Goal: Navigation & Orientation: Find specific page/section

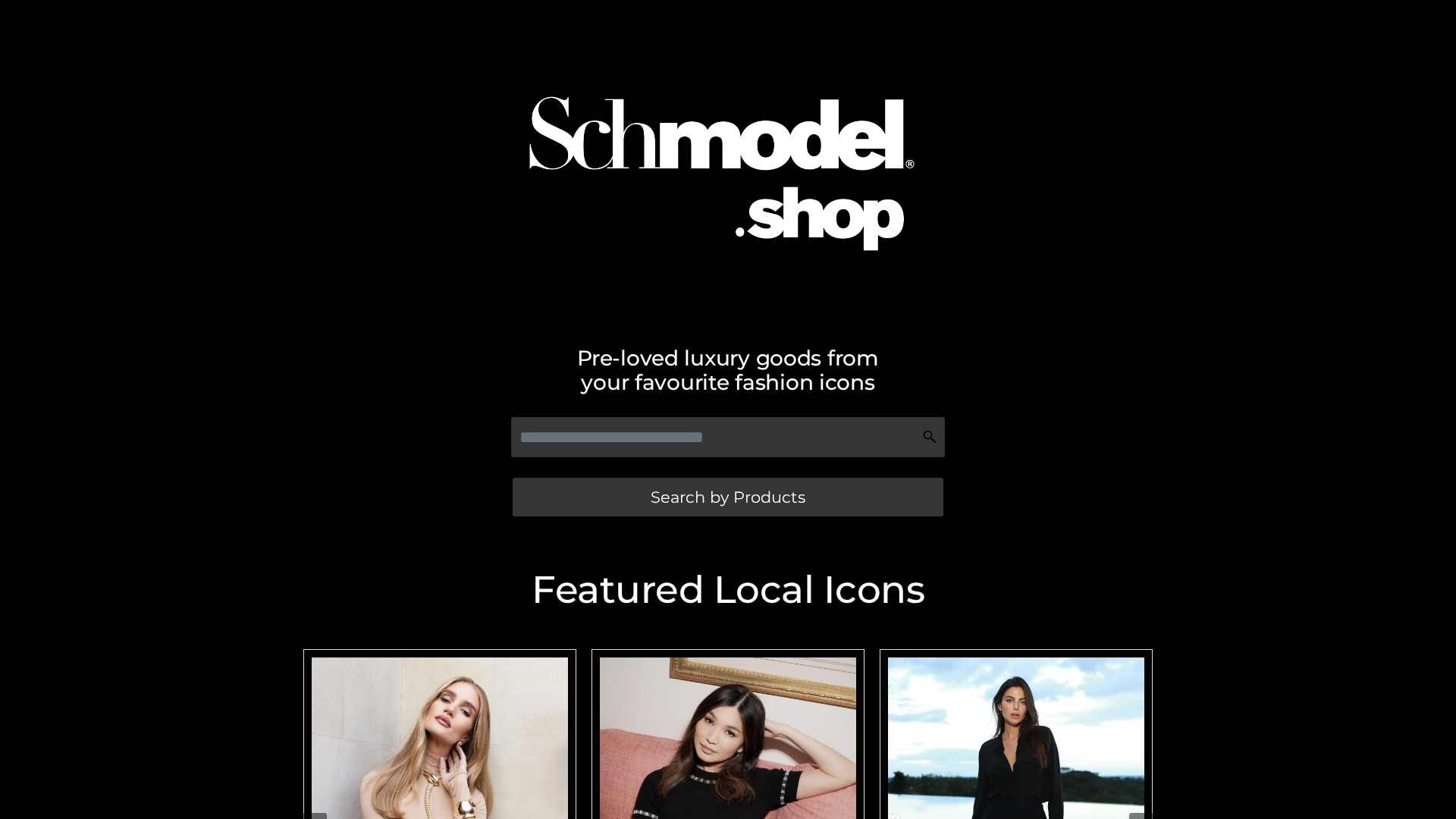
click at [727, 497] on span "Search by Products" at bounding box center [727, 497] width 154 height 16
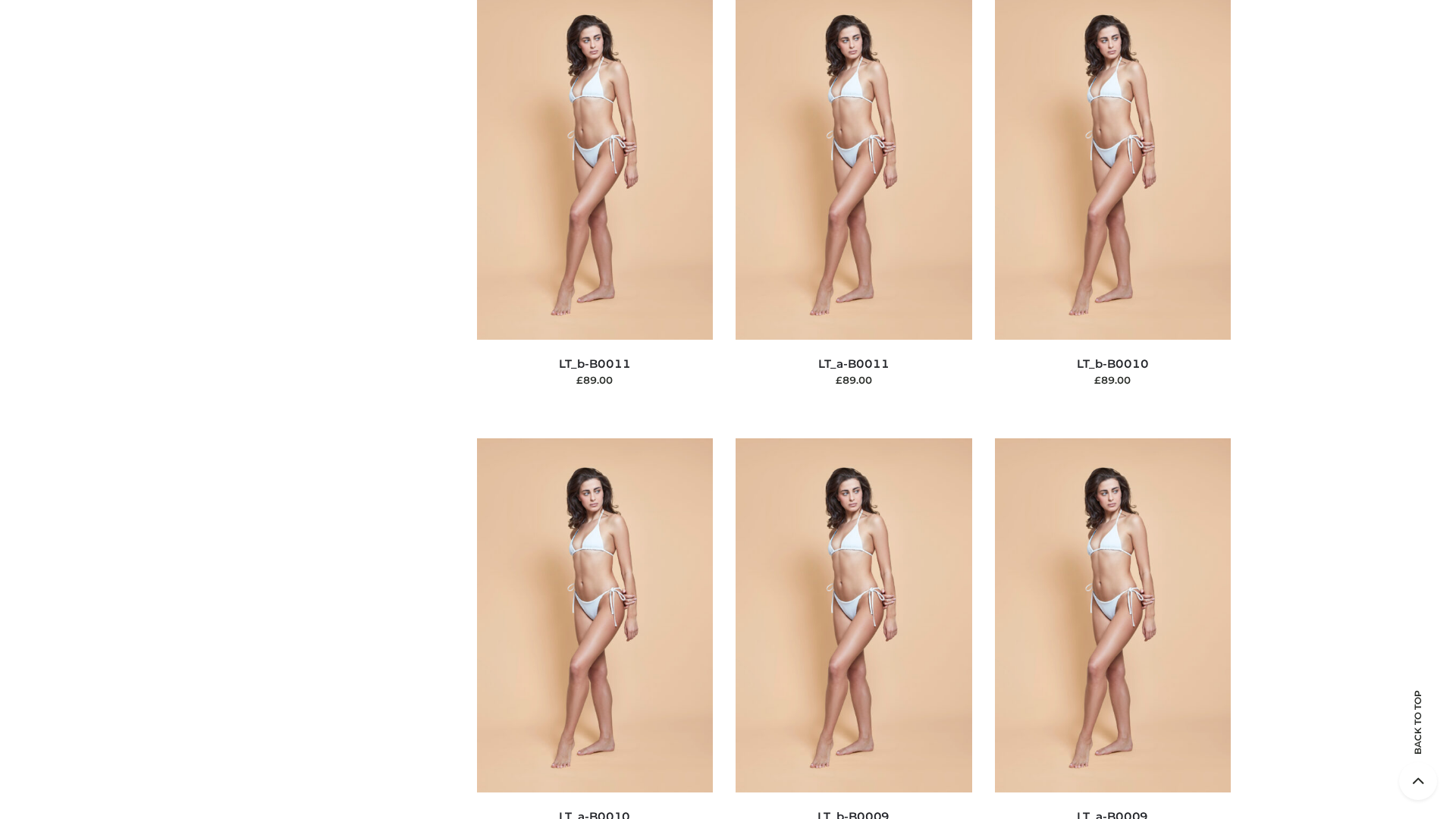
scroll to position [6811, 0]
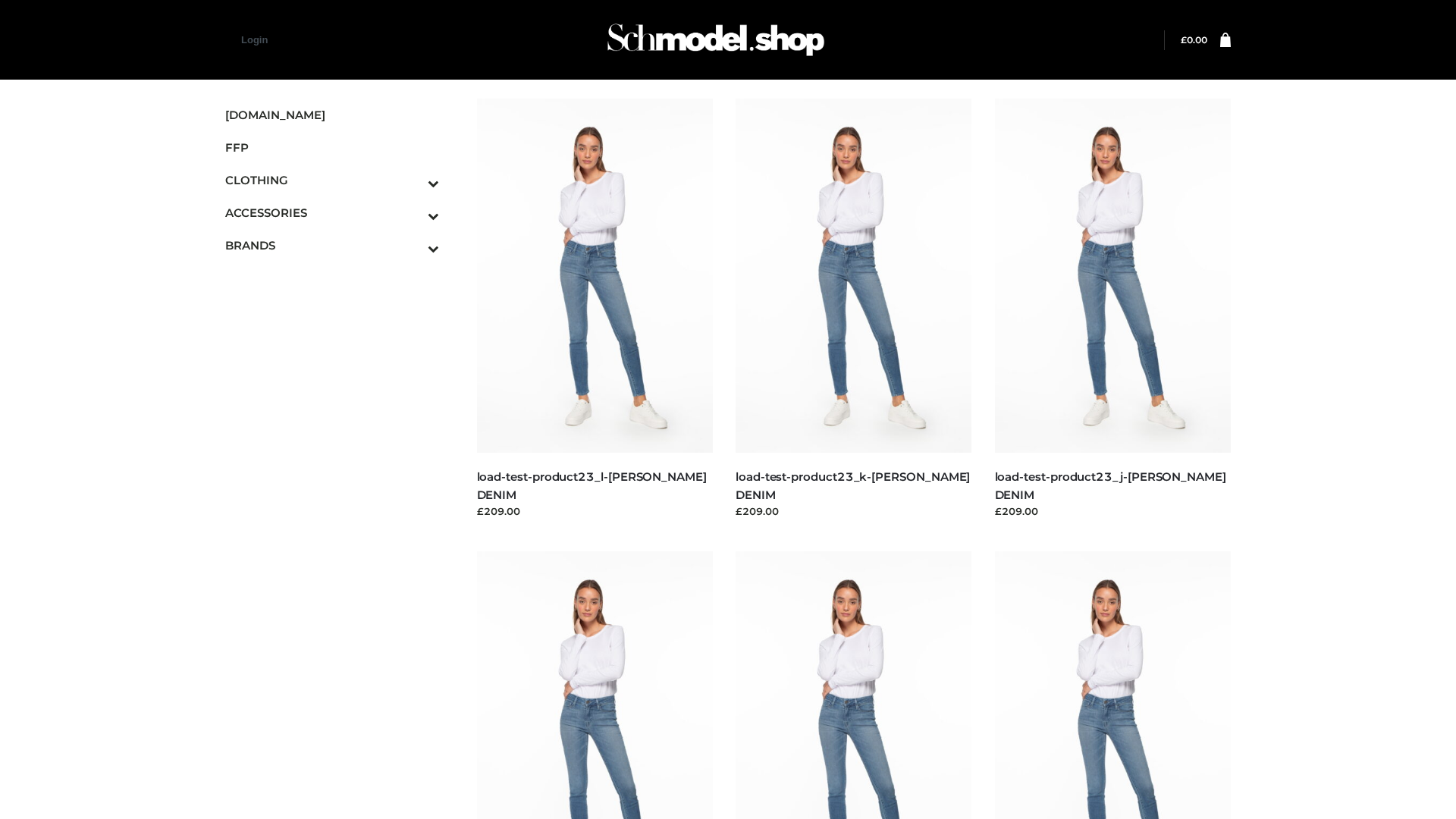
scroll to position [1330, 0]
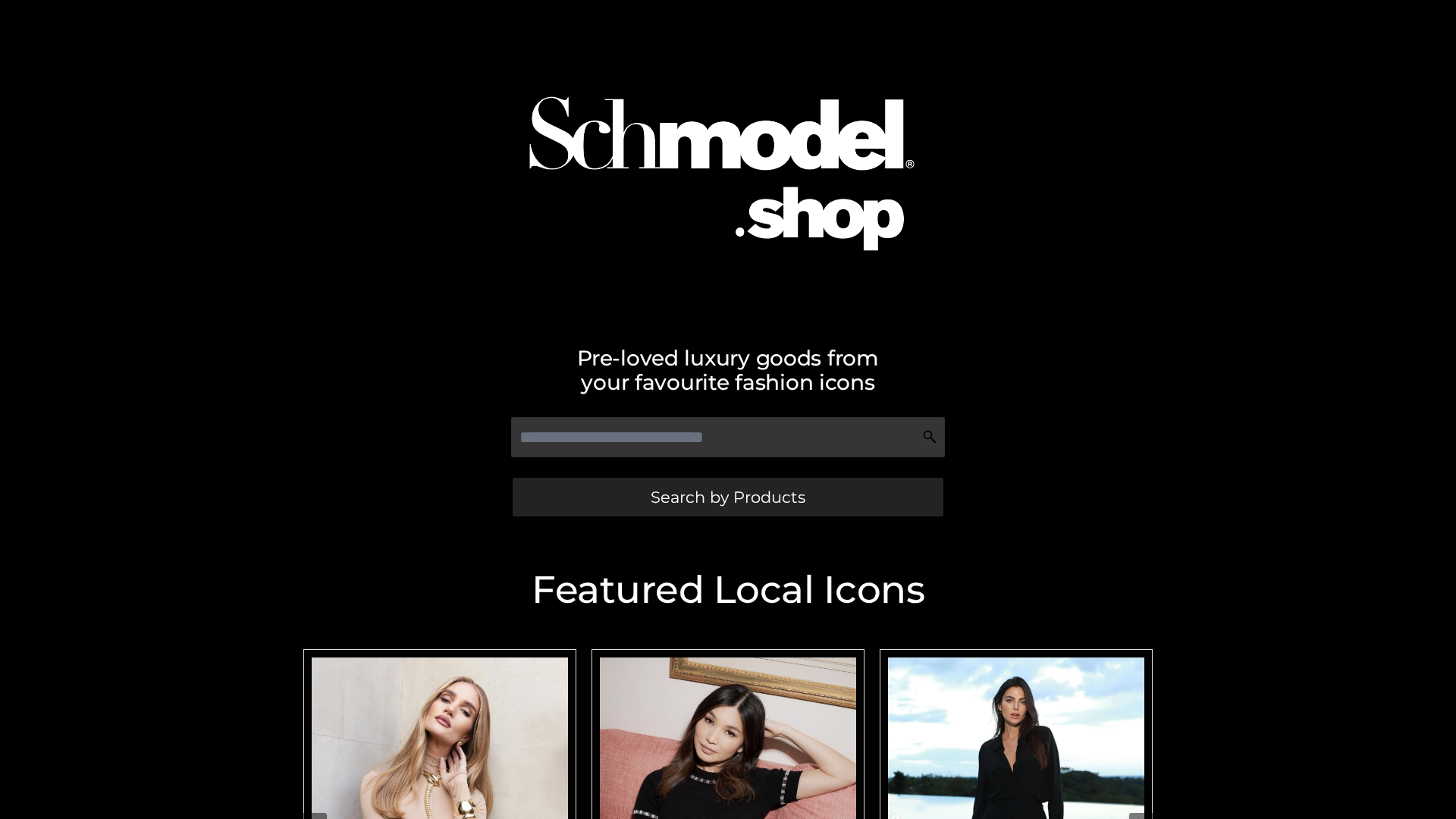
click at [727, 497] on span "Search by Products" at bounding box center [727, 497] width 154 height 16
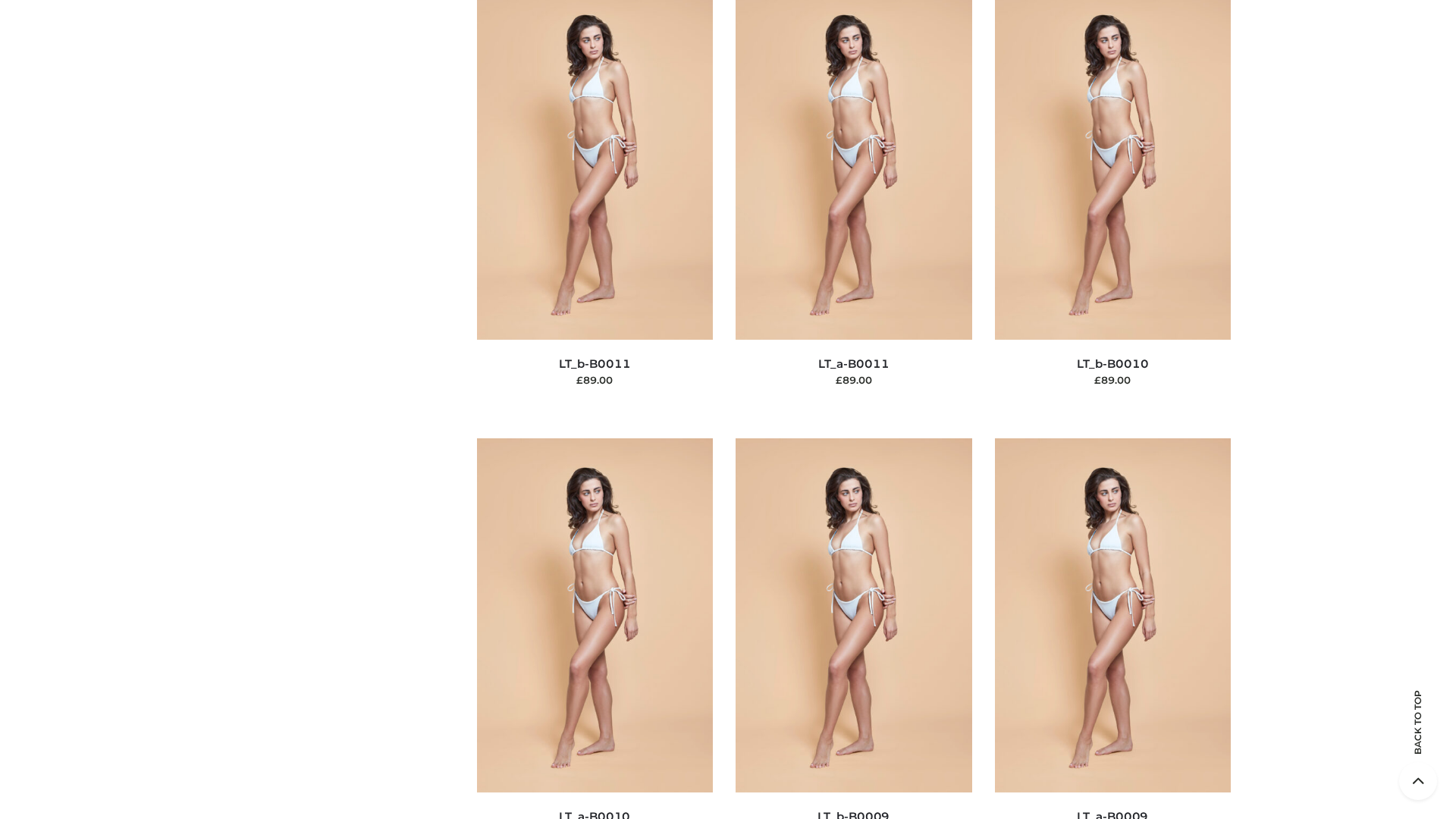
scroll to position [6811, 0]
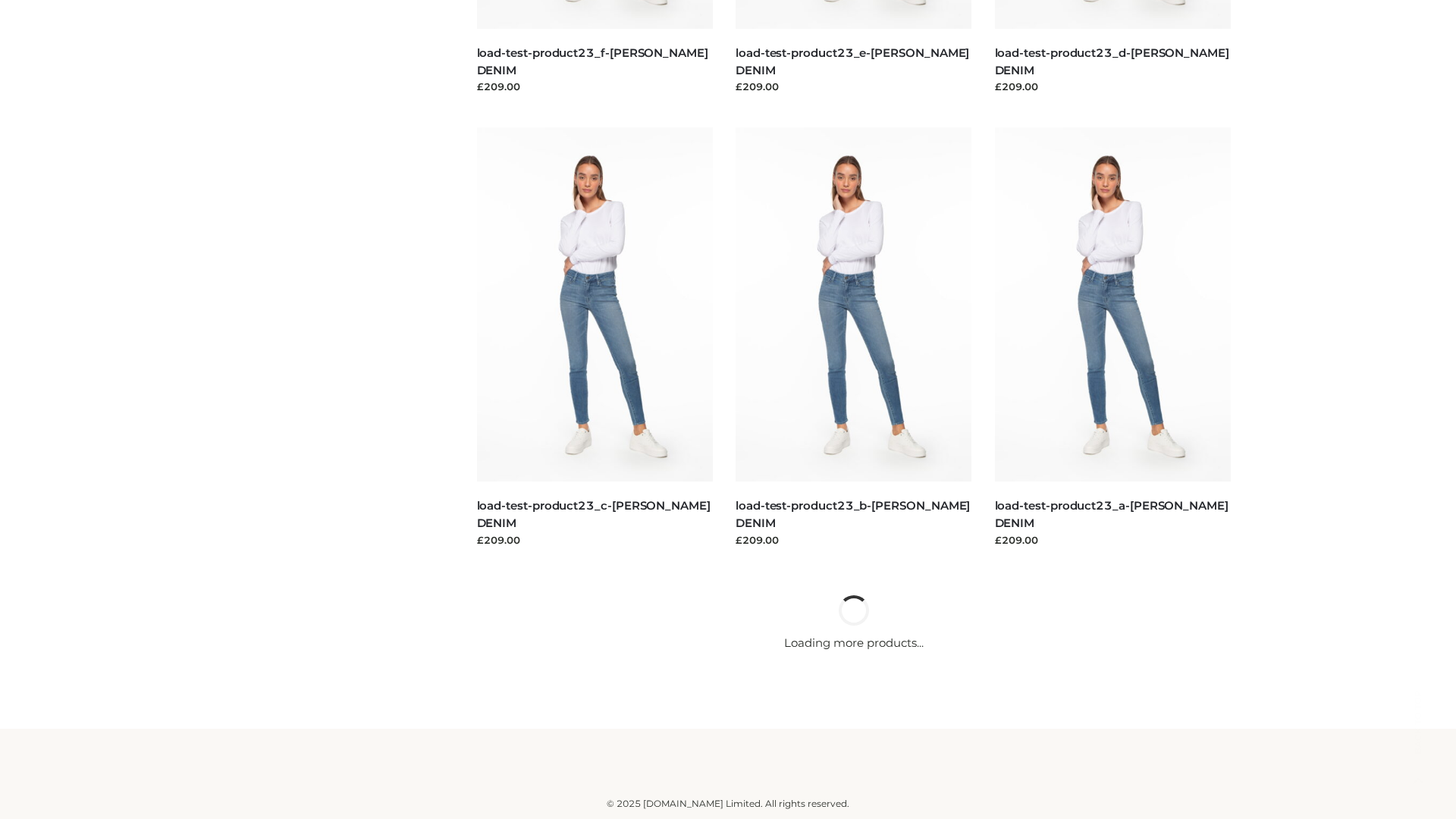
scroll to position [1330, 0]
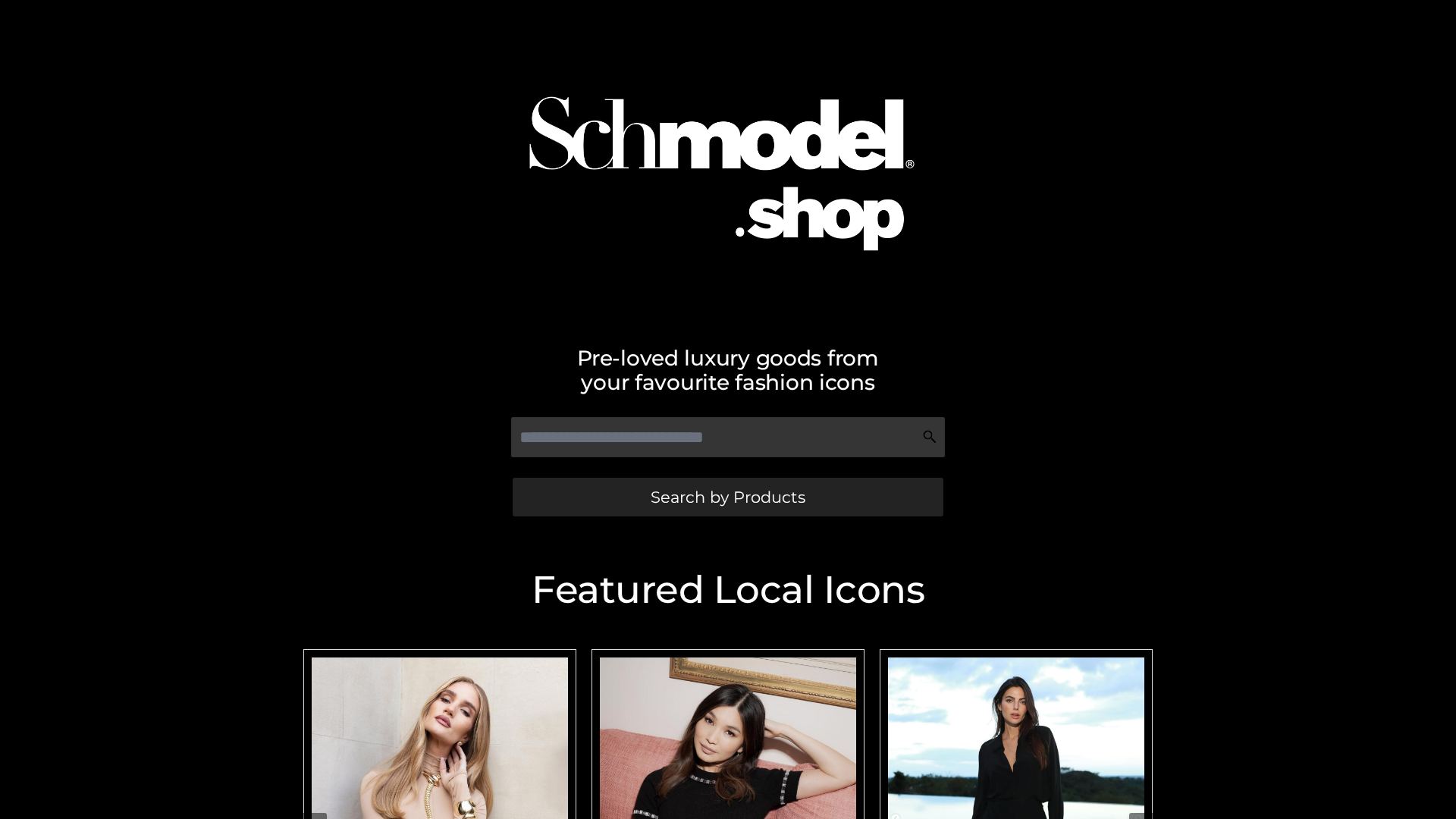
click at [727, 497] on span "Search by Products" at bounding box center [727, 497] width 154 height 16
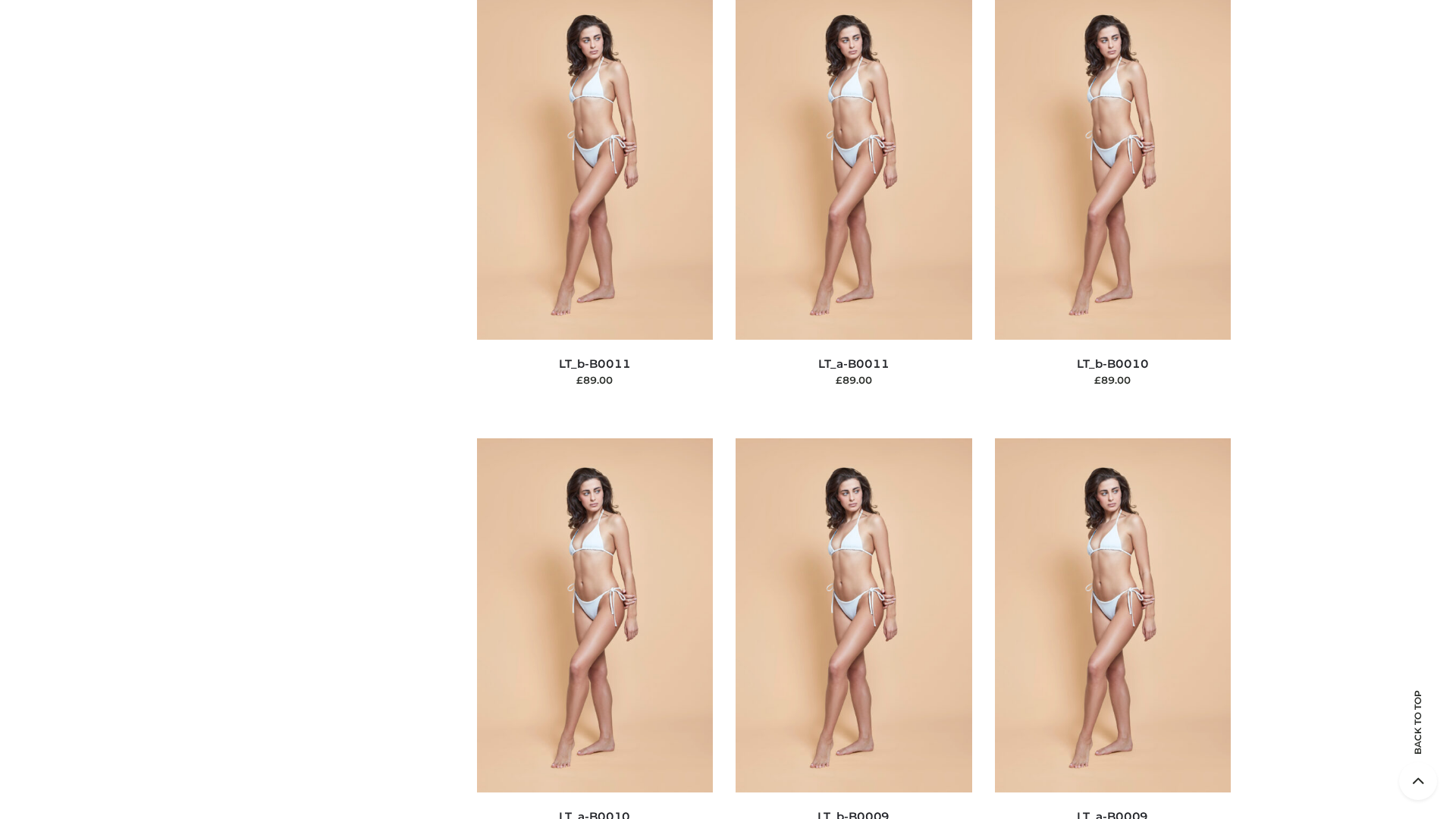
scroll to position [6811, 0]
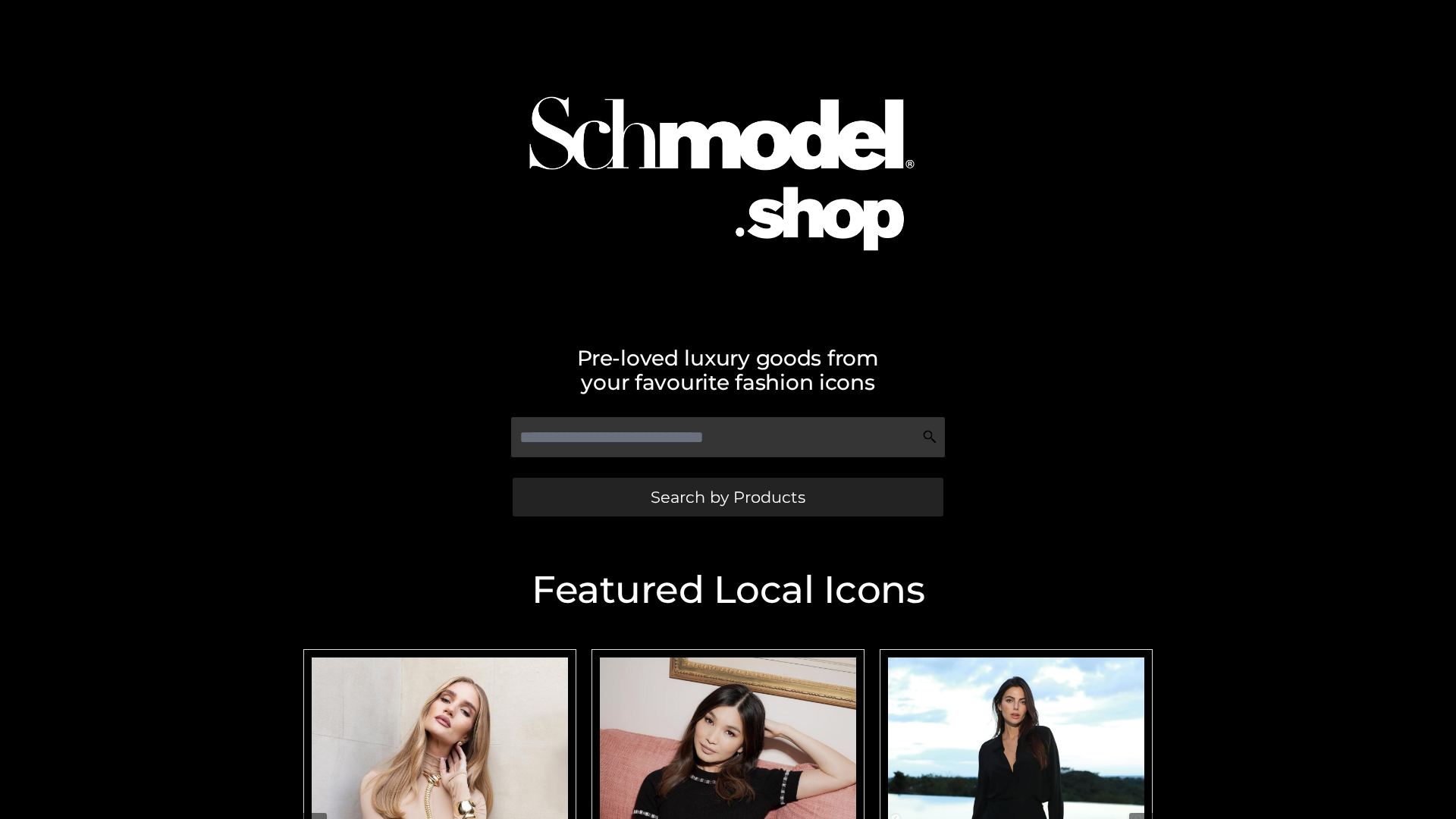
click at [727, 497] on span "Search by Products" at bounding box center [727, 497] width 154 height 16
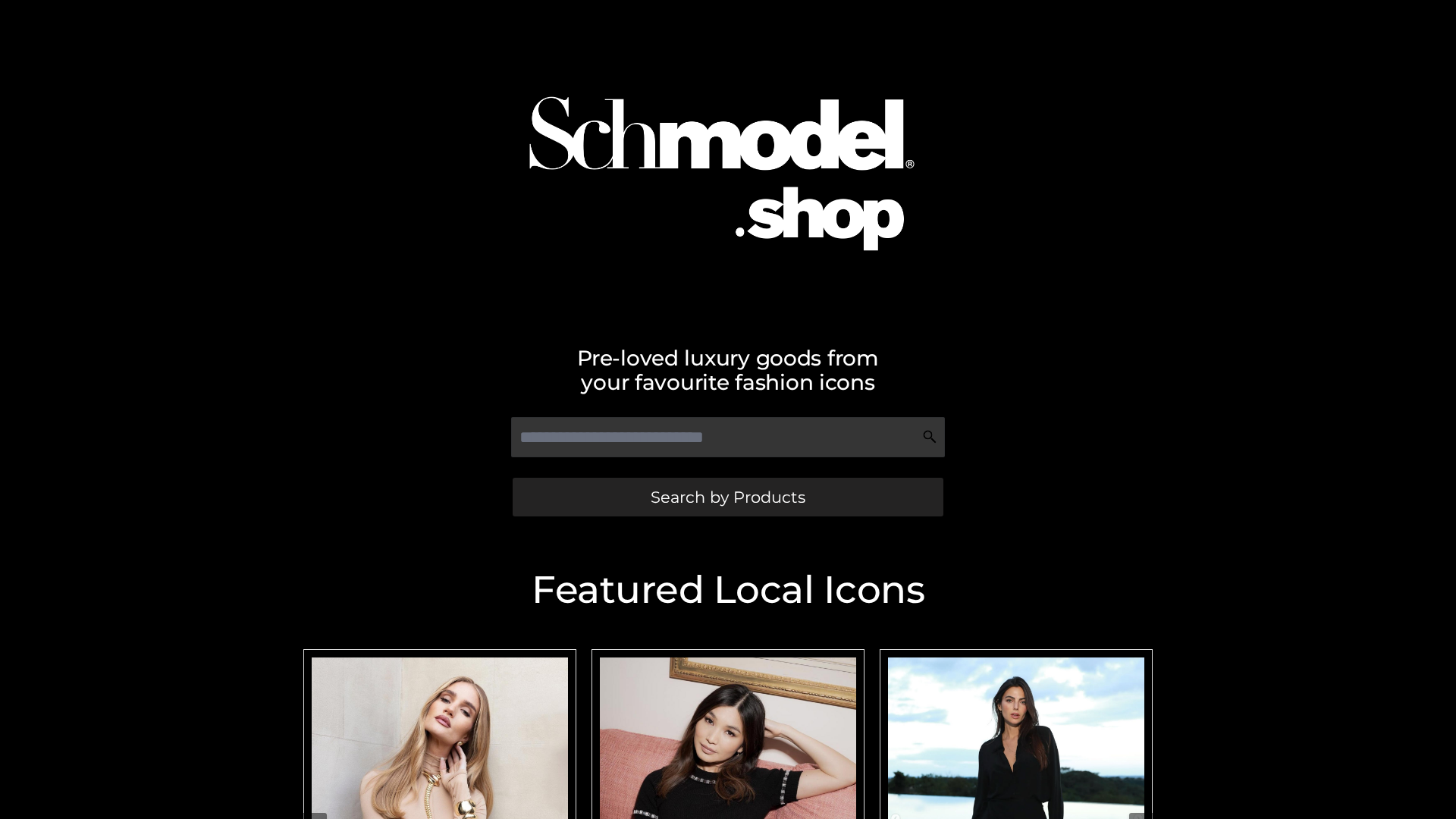
click at [727, 497] on span "Search by Products" at bounding box center [727, 497] width 154 height 16
